Goal: Transaction & Acquisition: Book appointment/travel/reservation

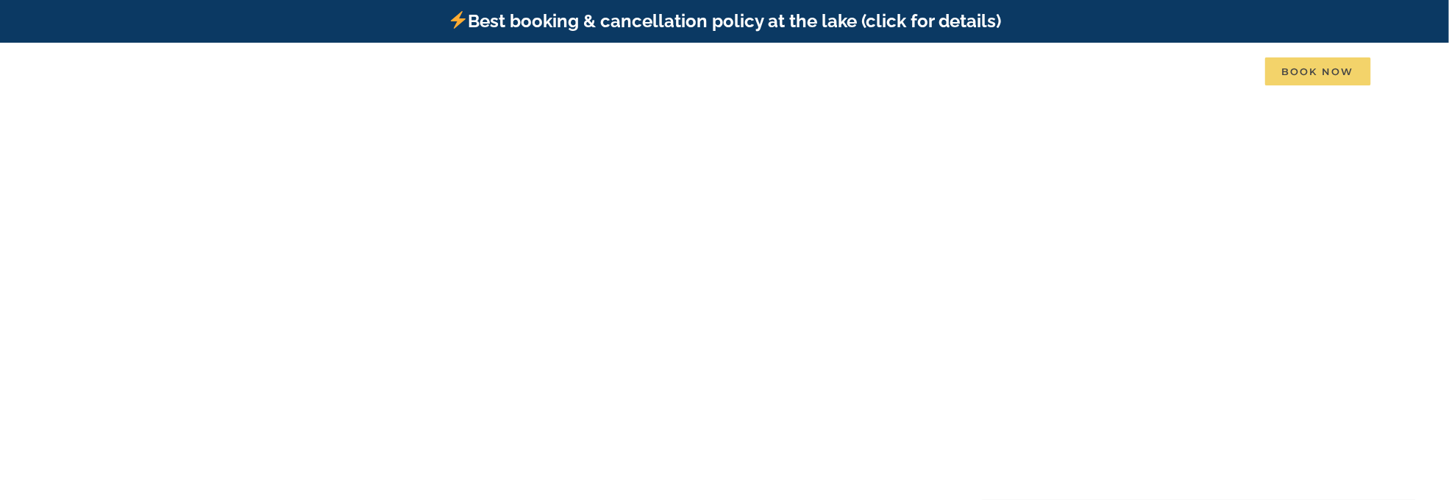
click at [1338, 70] on span "Book Now" at bounding box center [1318, 71] width 106 height 28
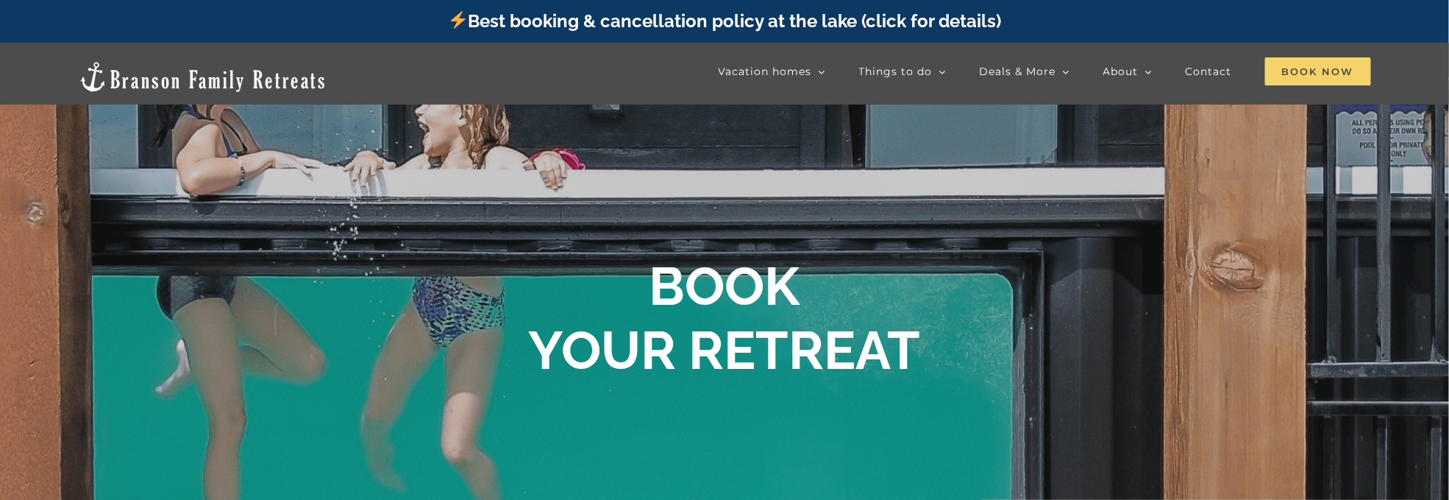
click at [1309, 70] on span "Book Now" at bounding box center [1318, 71] width 106 height 28
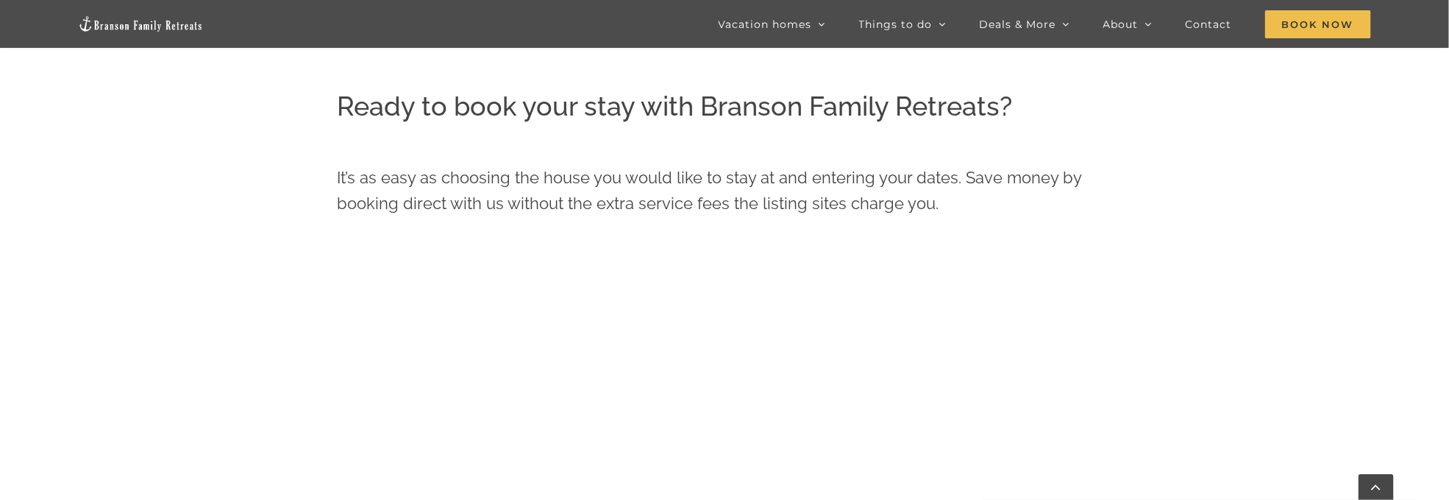
scroll to position [515, 0]
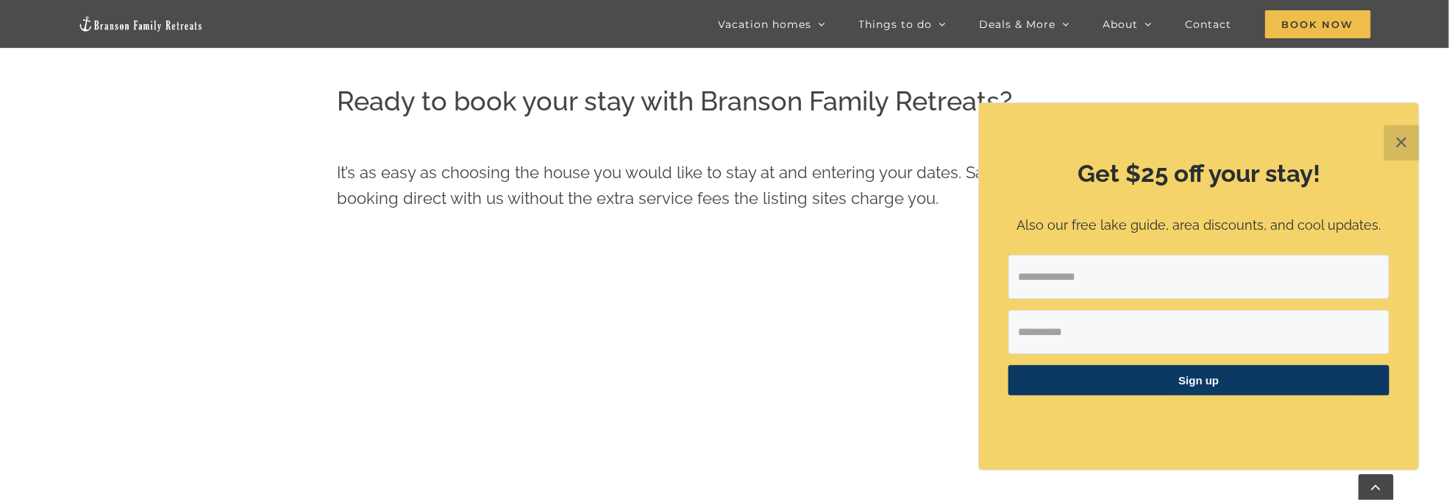
click at [1075, 255] on div "Get $25 off your stay! Also our free lake guide, area discounts, and cool updat…" at bounding box center [1199, 286] width 440 height 366
click at [1405, 144] on button "✕" at bounding box center [1402, 142] width 35 height 35
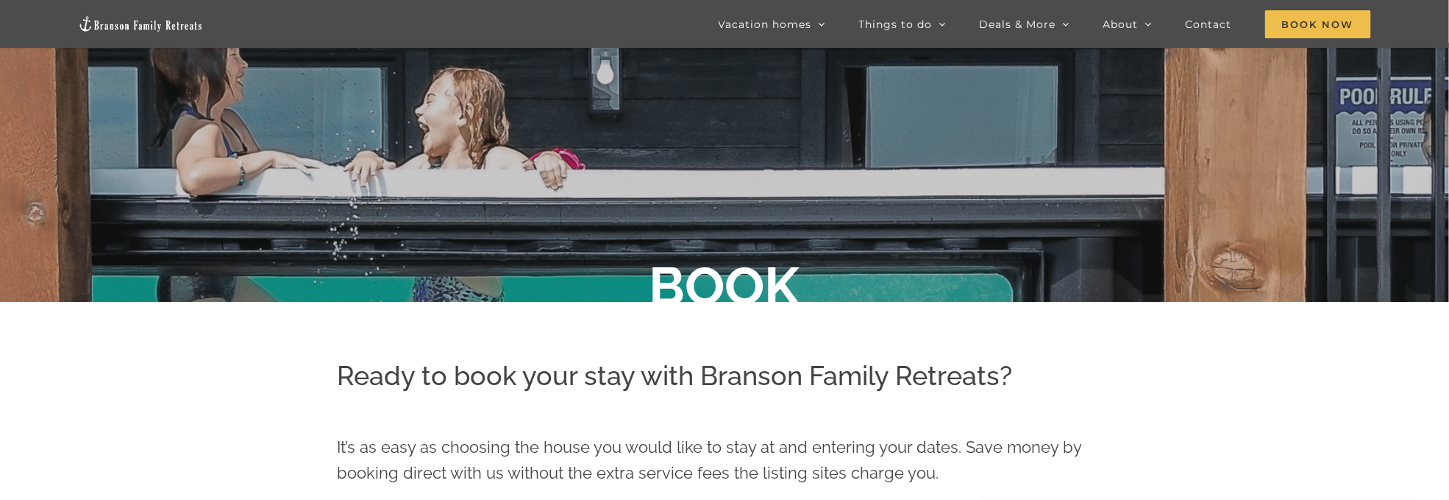
scroll to position [0, 0]
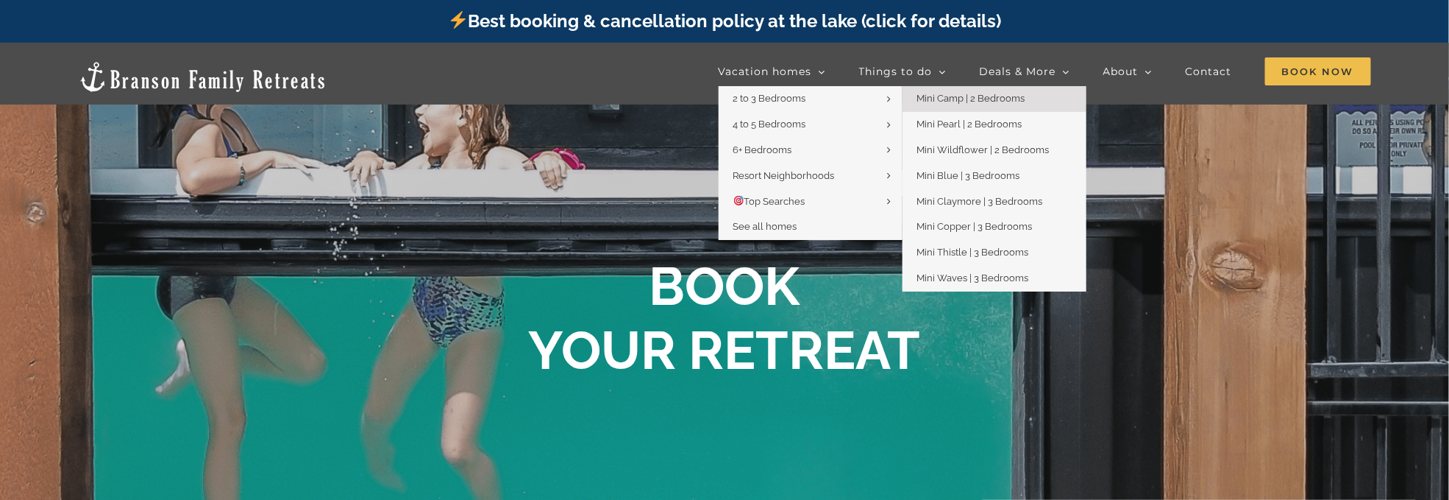
click at [953, 96] on span "Mini Camp | 2 Bedrooms" at bounding box center [971, 98] width 108 height 11
